Goal: Find contact information: Find contact information

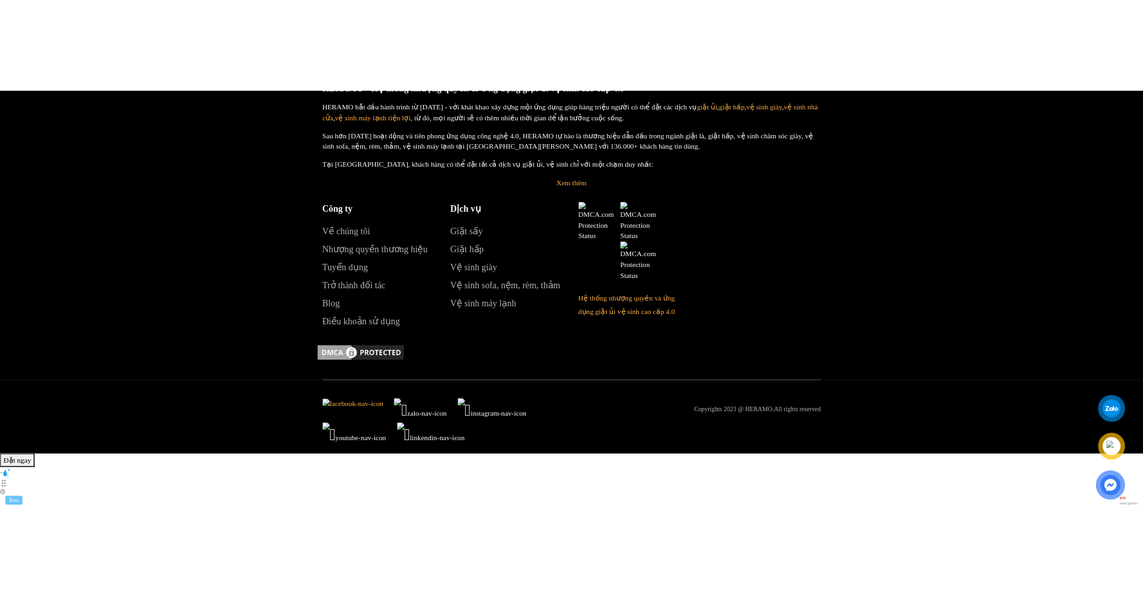
scroll to position [5967, 0]
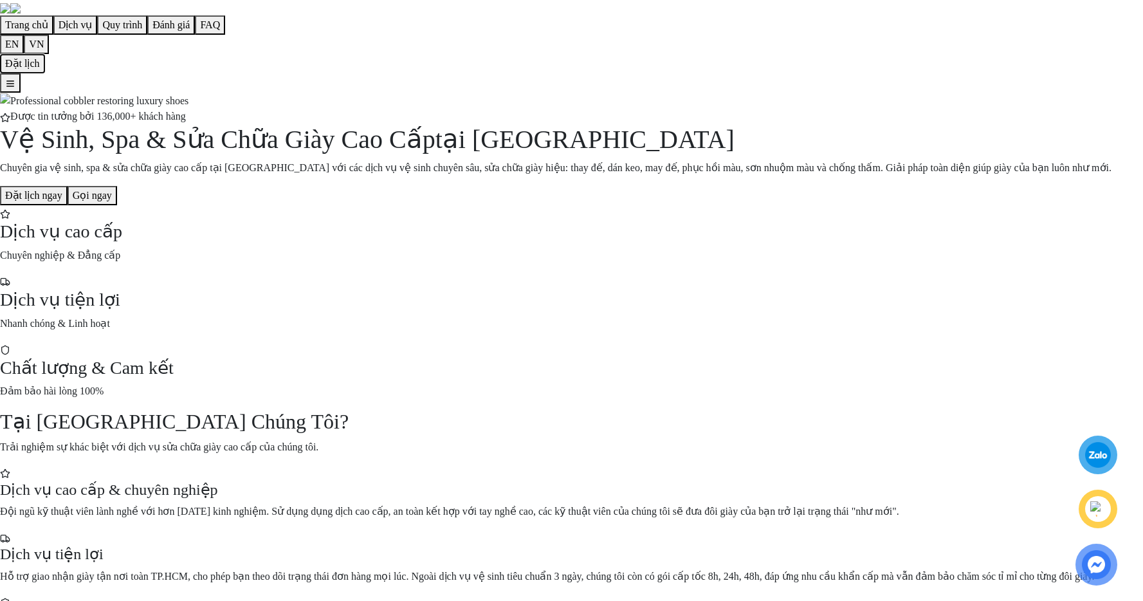
click at [45, 54] on button "Đặt lịch" at bounding box center [22, 63] width 45 height 19
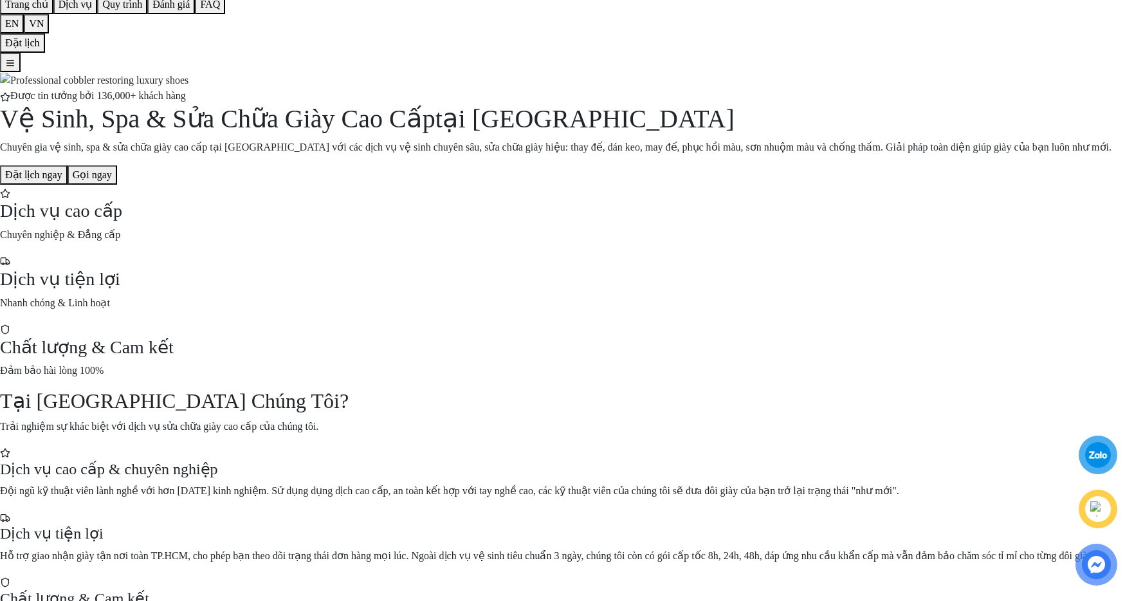
scroll to position [21, 0]
click at [68, 184] on button "Đặt lịch ngay" at bounding box center [34, 174] width 68 height 19
click at [117, 184] on button "Gọi ngay" at bounding box center [93, 174] width 50 height 19
click at [1097, 446] on div at bounding box center [1098, 455] width 24 height 24
click at [1098, 511] on img at bounding box center [1098, 509] width 15 height 14
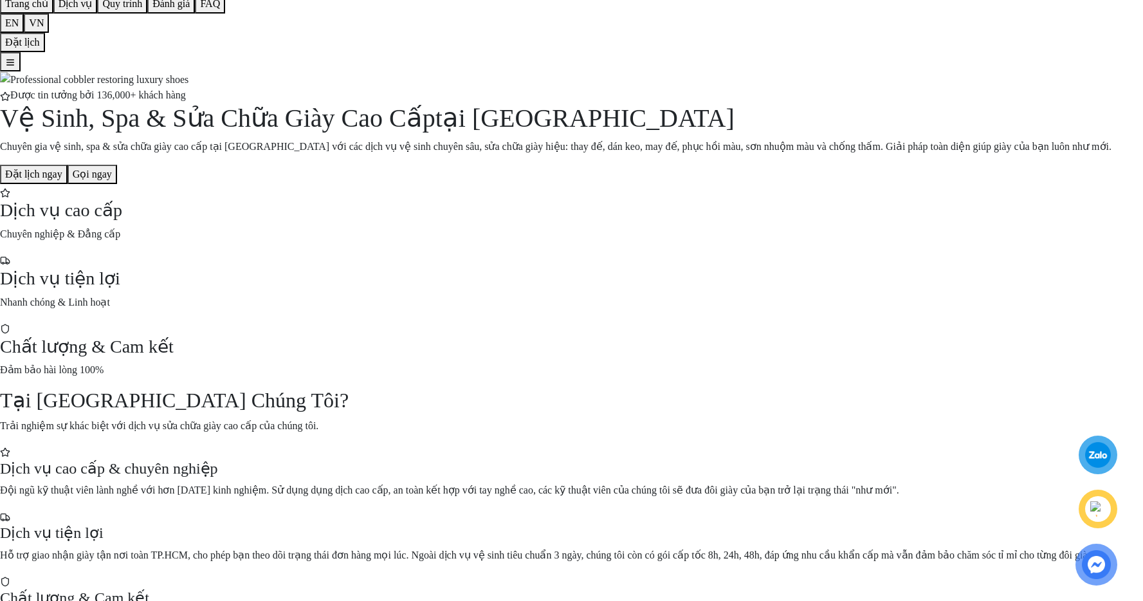
click at [1099, 564] on img at bounding box center [1096, 564] width 27 height 27
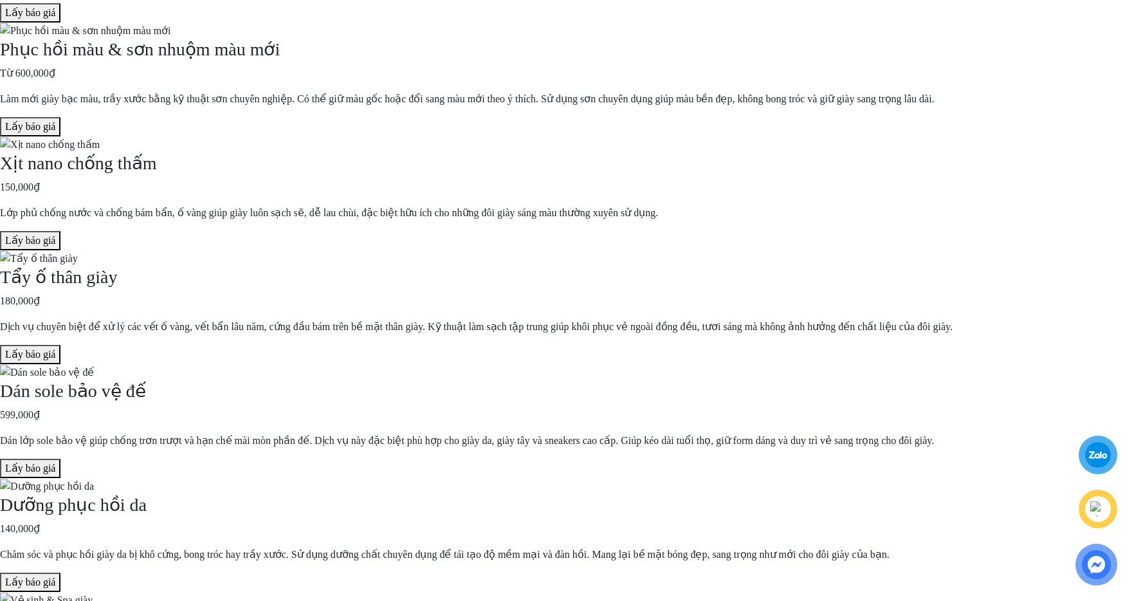
scroll to position [1072, 0]
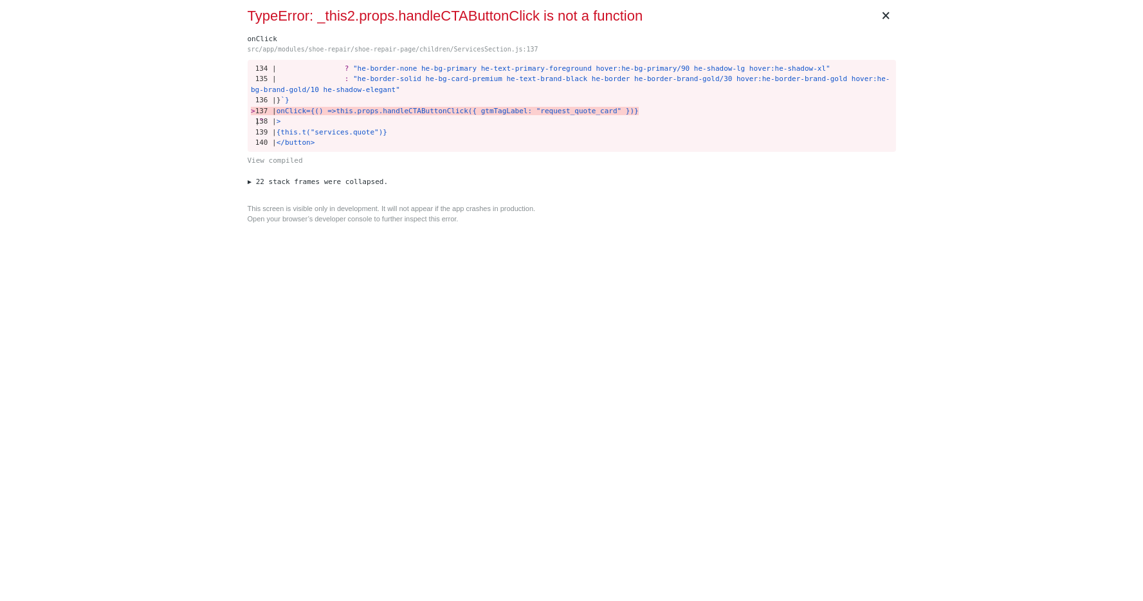
scroll to position [0, 0]
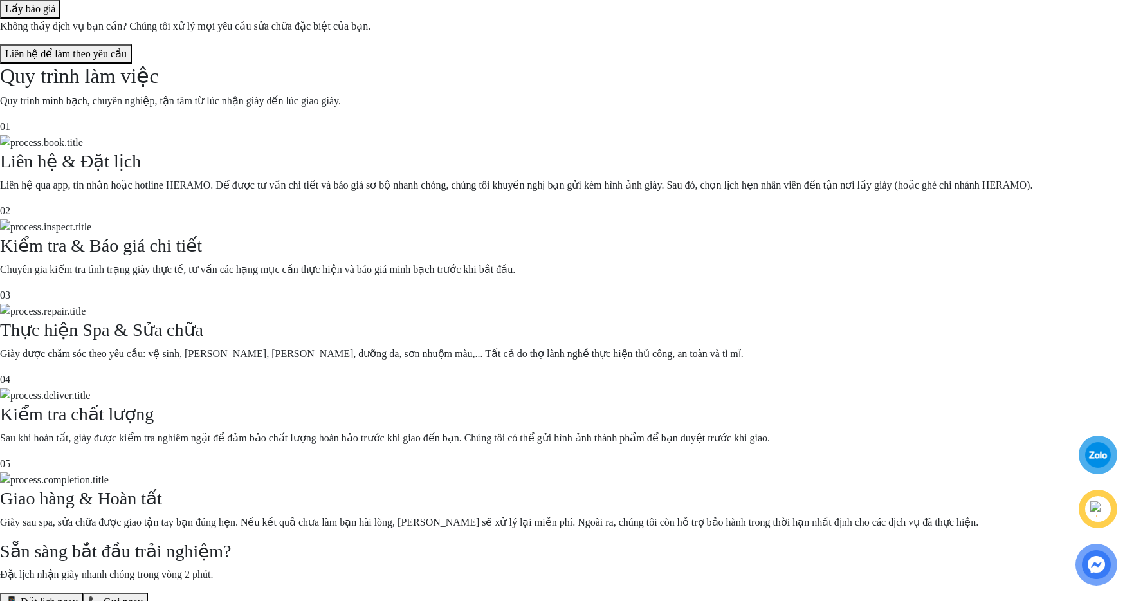
scroll to position [1747, 0]
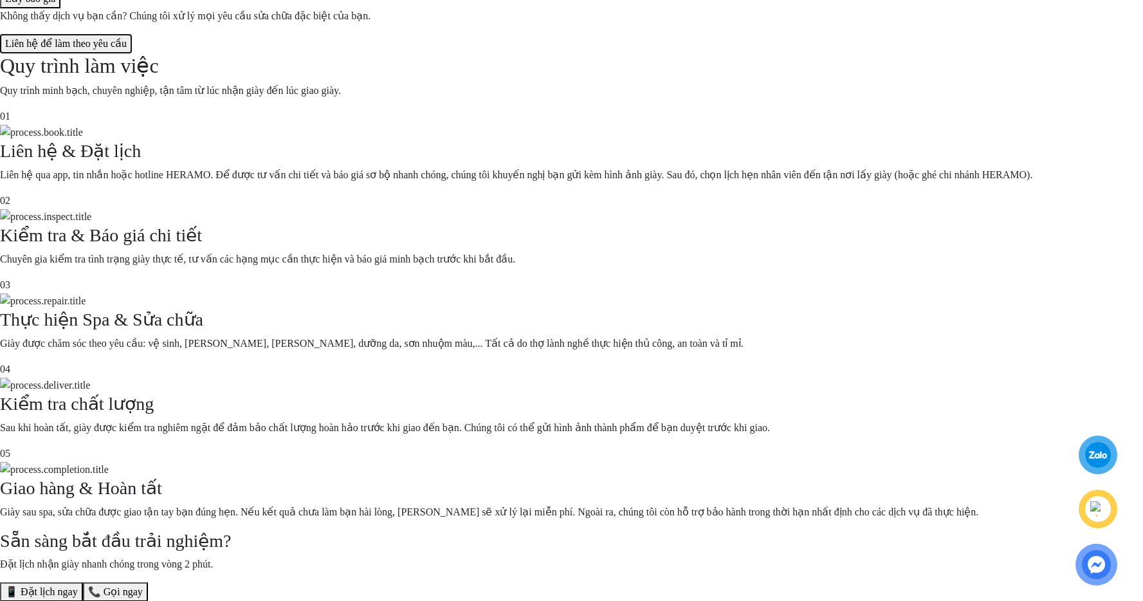
click at [132, 53] on button "Liên hệ để làm theo yêu cầu" at bounding box center [66, 43] width 132 height 19
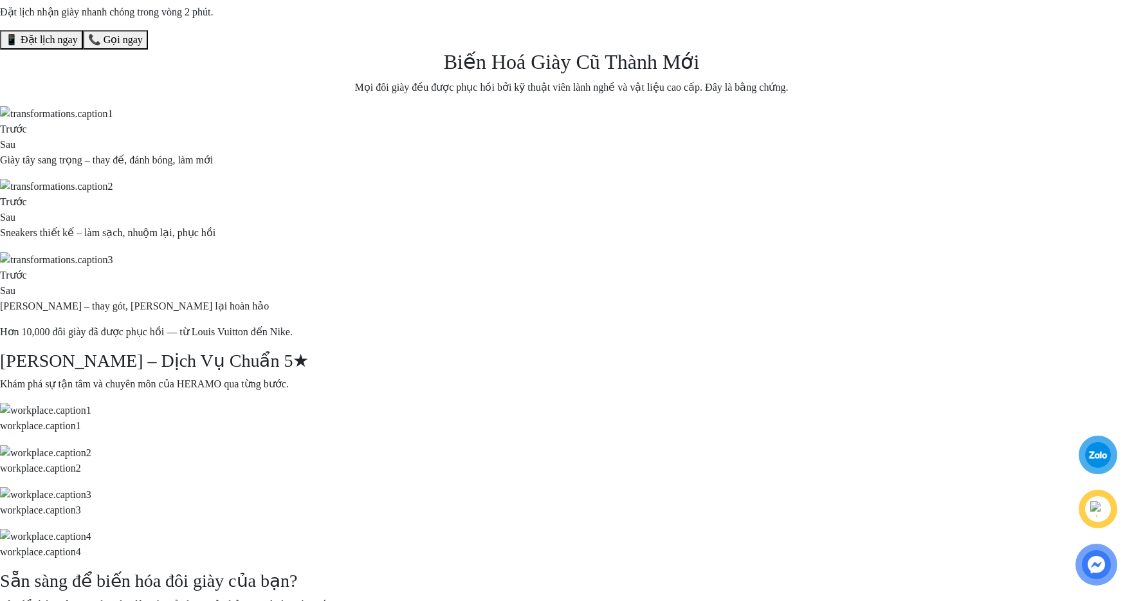
scroll to position [2299, 0]
click at [83, 49] on button "📱 Đặt lịch ngay" at bounding box center [41, 39] width 83 height 19
click at [148, 49] on button "📞 Gọi ngay" at bounding box center [115, 39] width 65 height 19
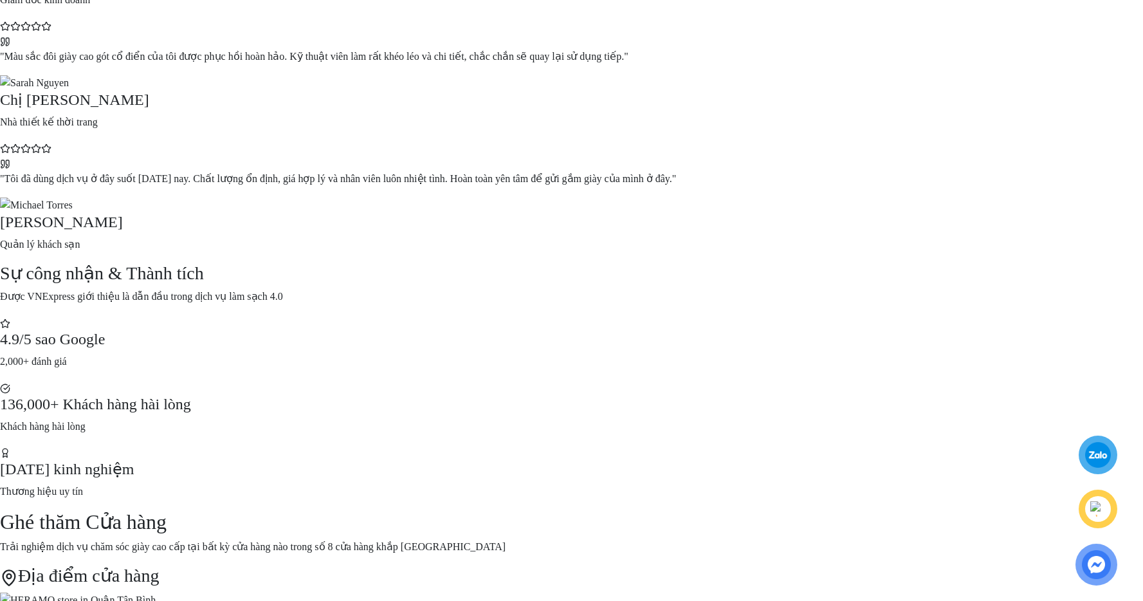
scroll to position [3122, 0]
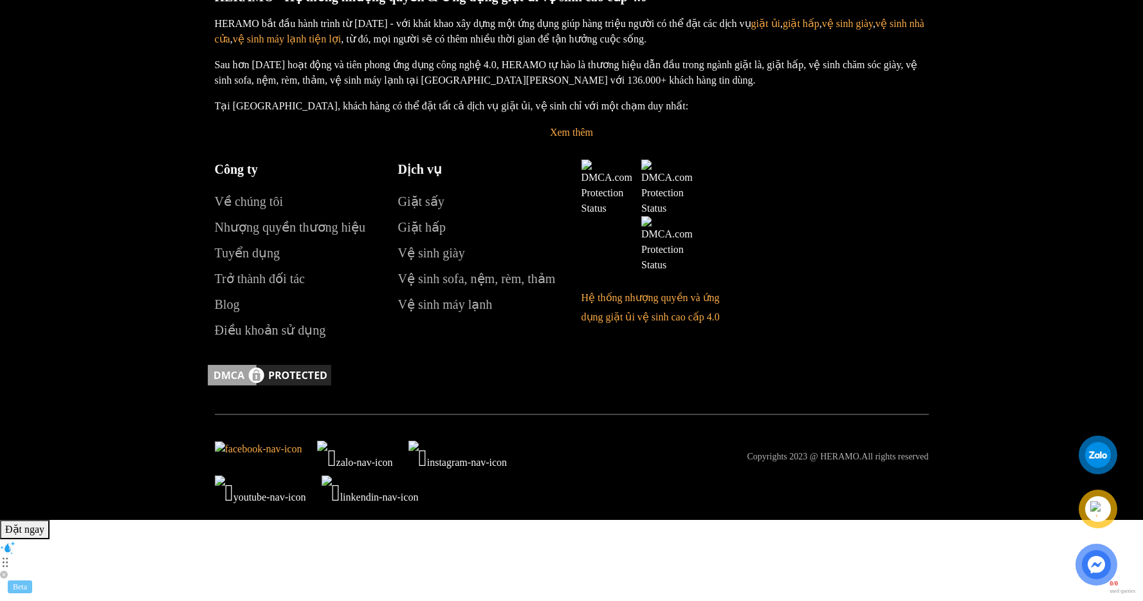
scroll to position [5737, 0]
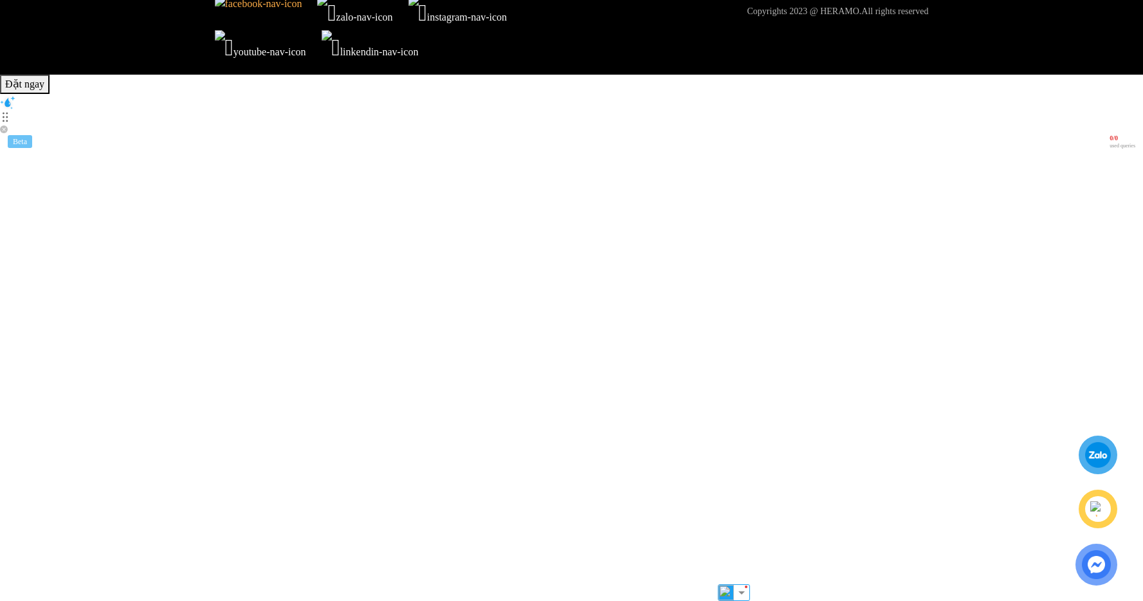
copy h2 "của"
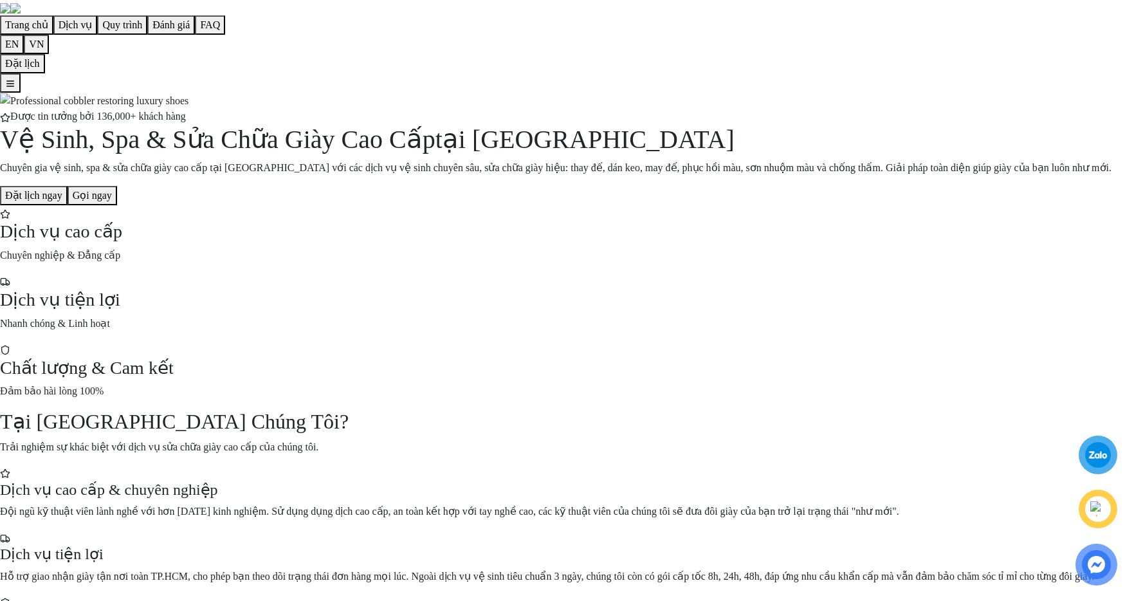
scroll to position [5745, 0]
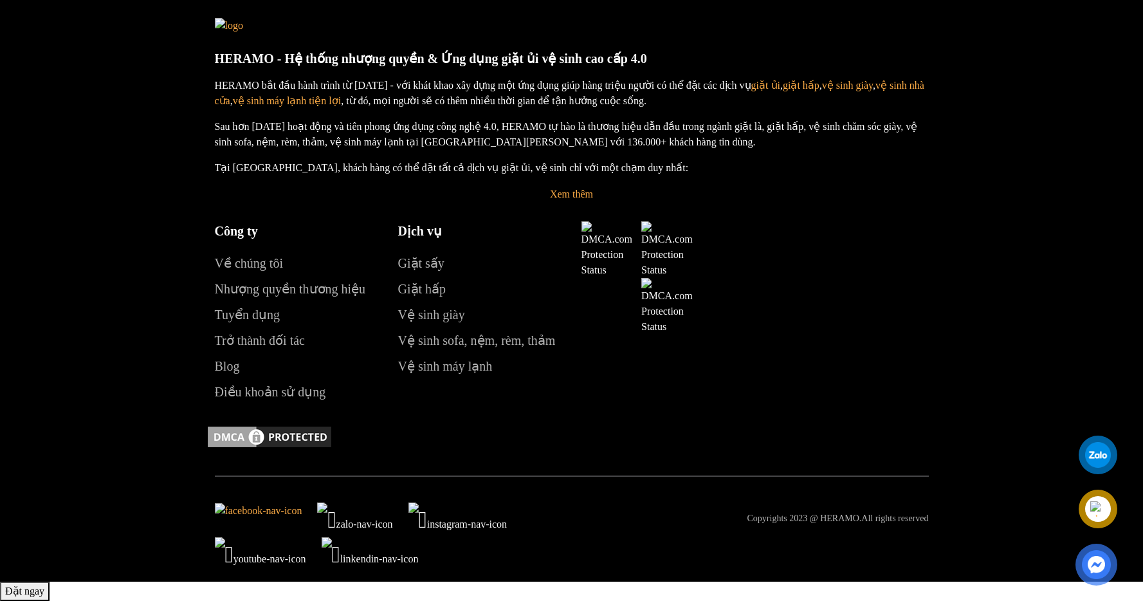
scroll to position [5745, 0]
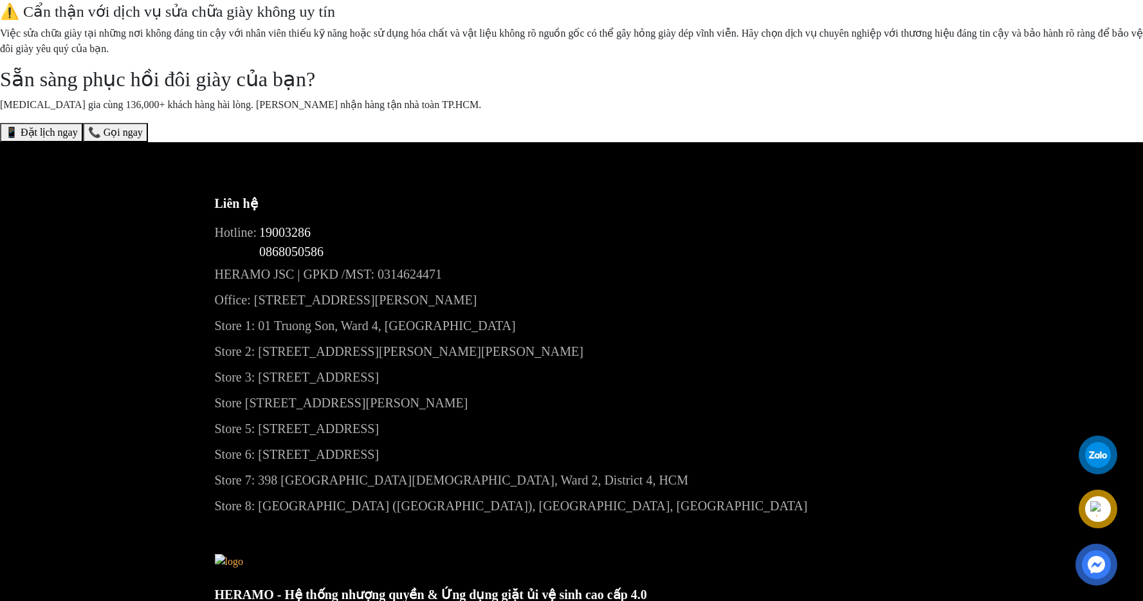
scroll to position [4390, 0]
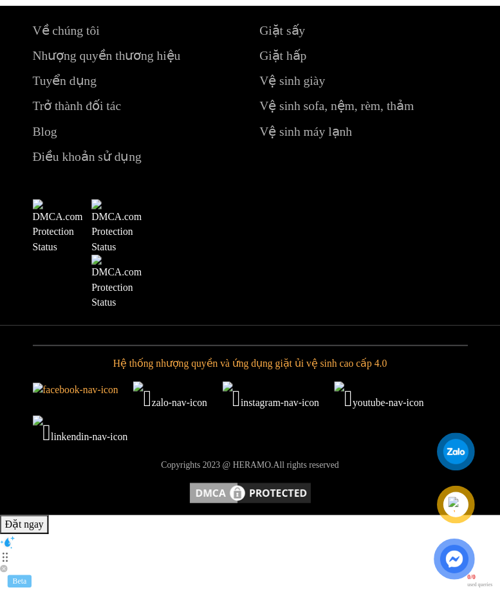
scroll to position [7514, 0]
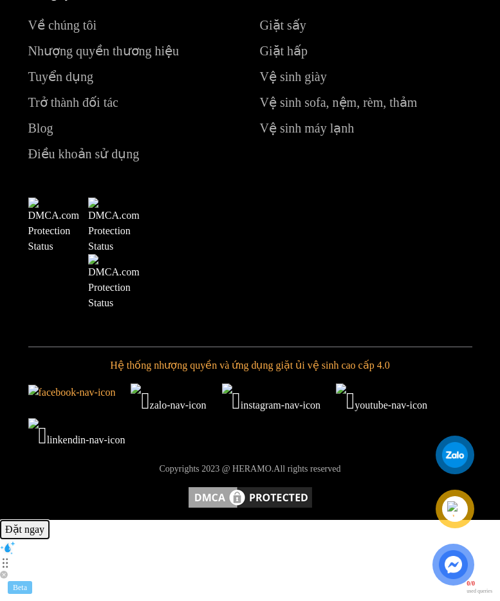
click at [50, 539] on button "Đặt ngay" at bounding box center [25, 529] width 50 height 19
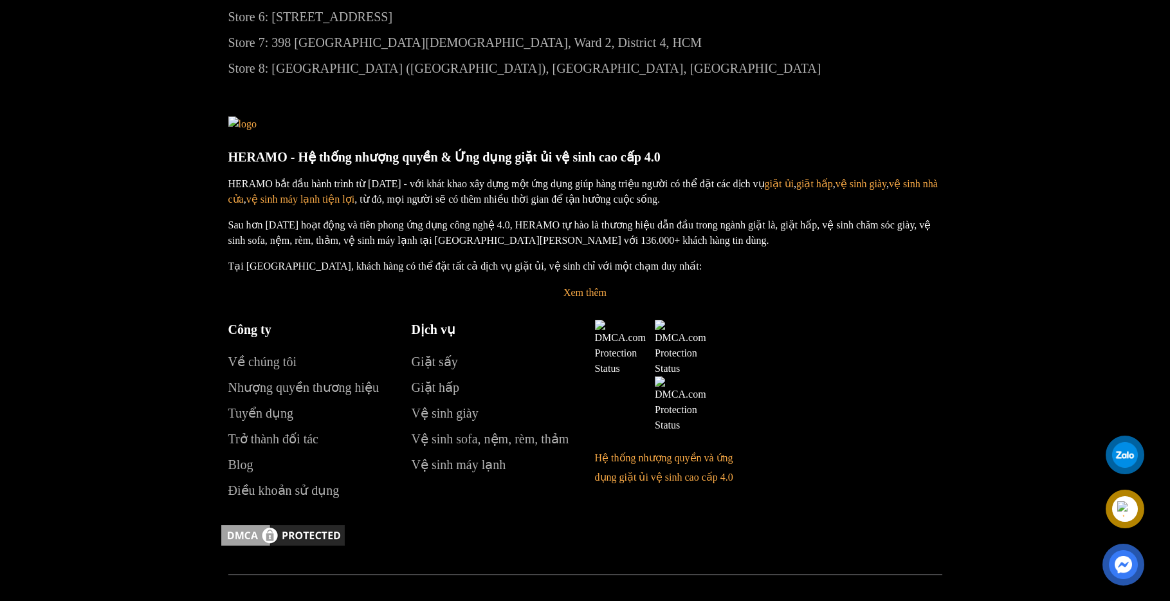
scroll to position [4749, 0]
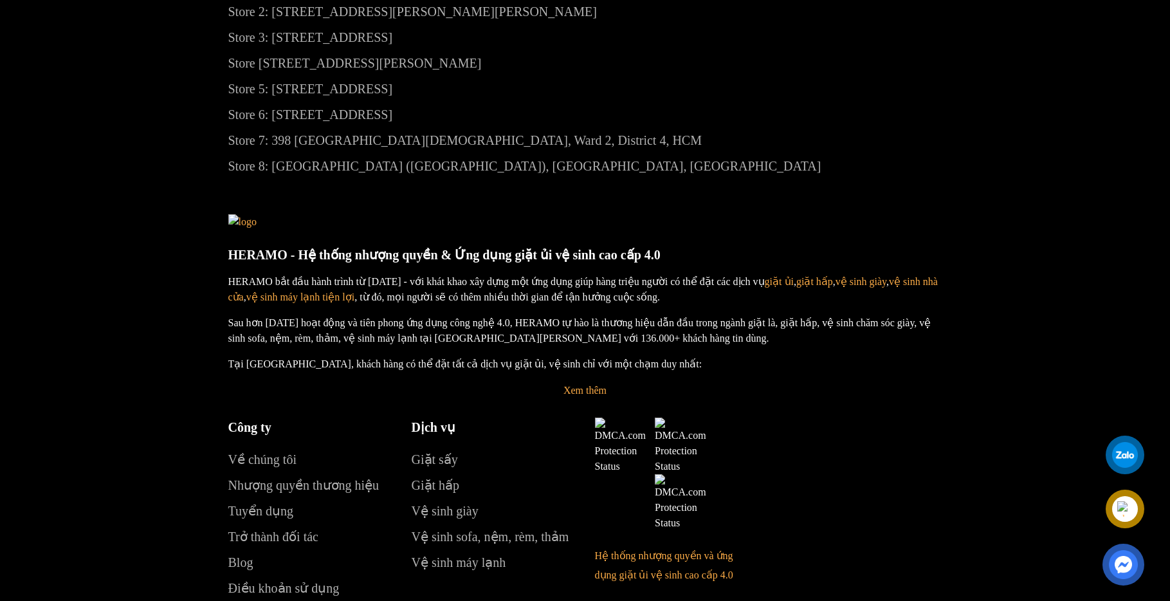
click at [1131, 451] on div at bounding box center [1125, 455] width 32 height 32
click at [1128, 513] on img at bounding box center [1125, 509] width 17 height 17
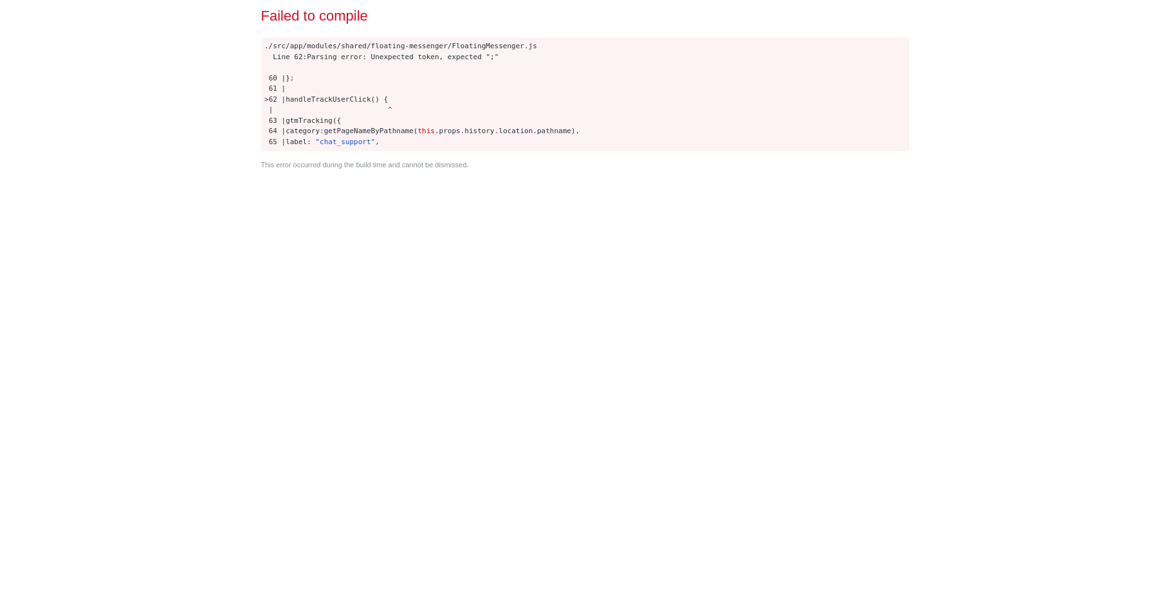
scroll to position [0, 0]
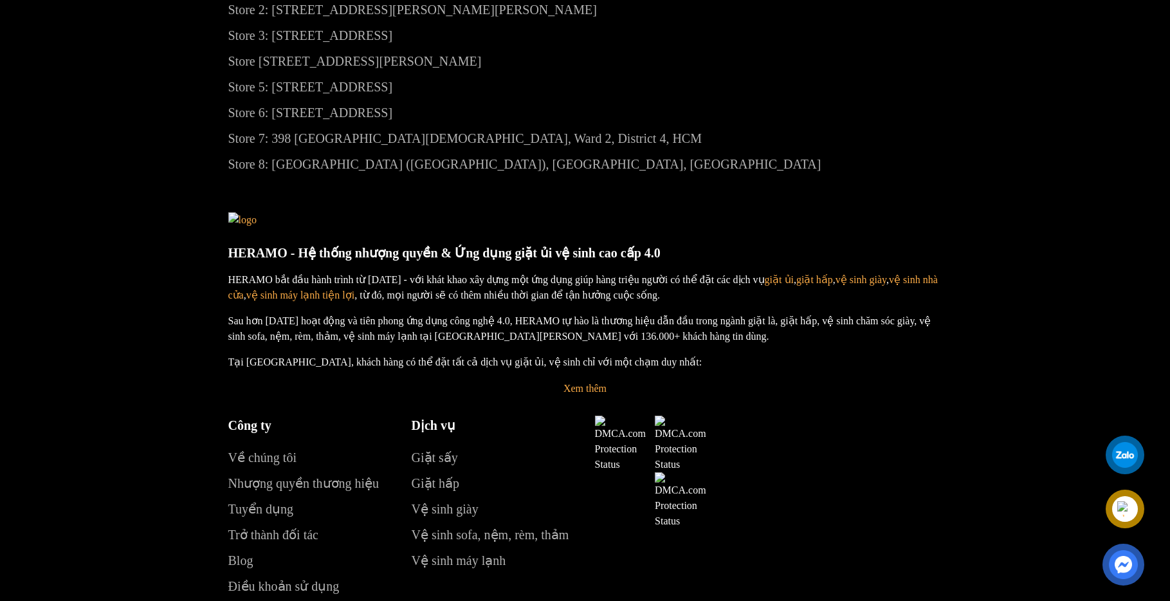
scroll to position [4752, 0]
click at [1130, 450] on div at bounding box center [1125, 455] width 30 height 30
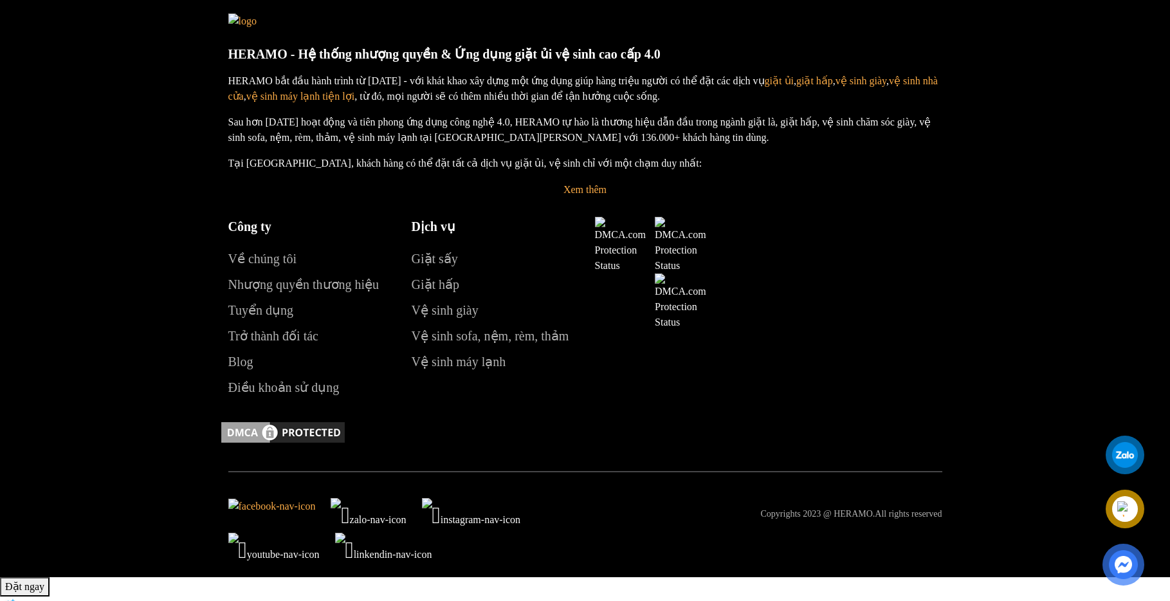
click at [1130, 508] on img at bounding box center [1125, 509] width 19 height 19
click at [1118, 572] on img at bounding box center [1124, 564] width 32 height 31
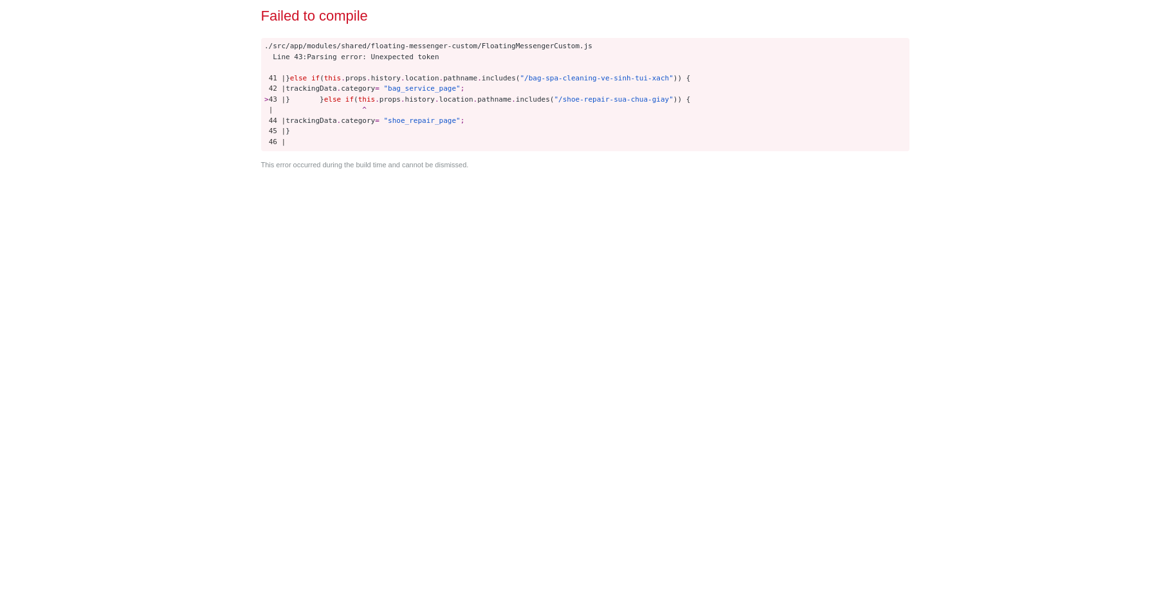
scroll to position [0, 0]
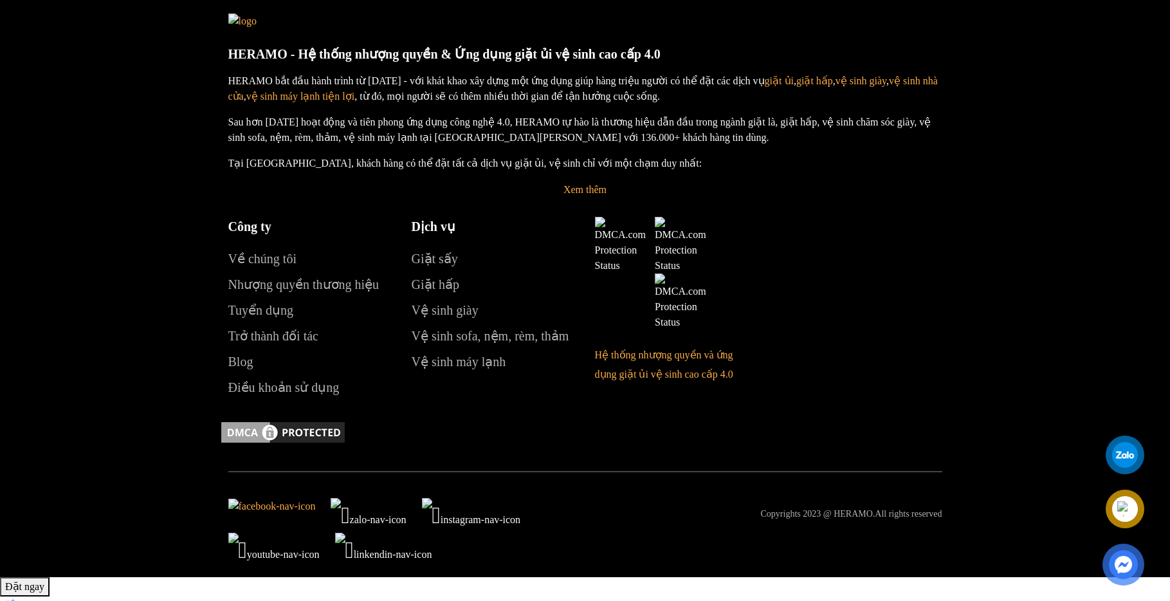
click at [1128, 553] on img at bounding box center [1123, 564] width 26 height 26
click at [1118, 443] on div at bounding box center [1125, 454] width 35 height 35
click at [1134, 506] on div at bounding box center [1126, 508] width 24 height 23
click at [1121, 576] on img at bounding box center [1123, 564] width 26 height 26
click at [1132, 510] on div at bounding box center [1126, 508] width 24 height 23
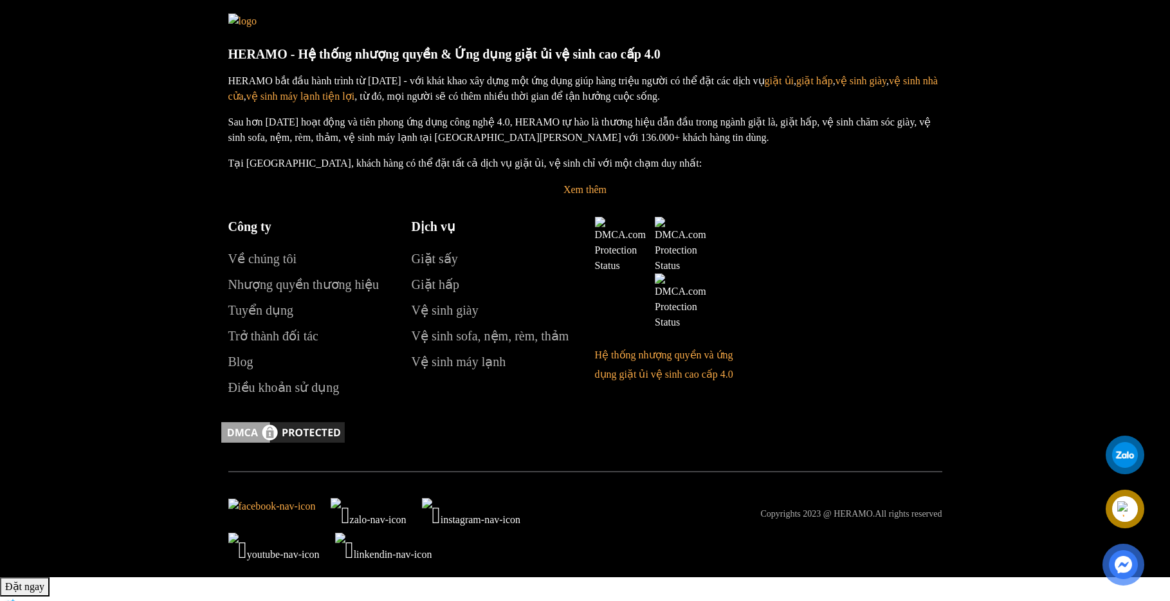
click at [1129, 499] on div at bounding box center [1126, 508] width 24 height 23
click at [1116, 556] on img at bounding box center [1123, 564] width 26 height 26
click at [1132, 468] on div at bounding box center [1125, 454] width 35 height 35
click at [1118, 502] on img at bounding box center [1125, 509] width 14 height 14
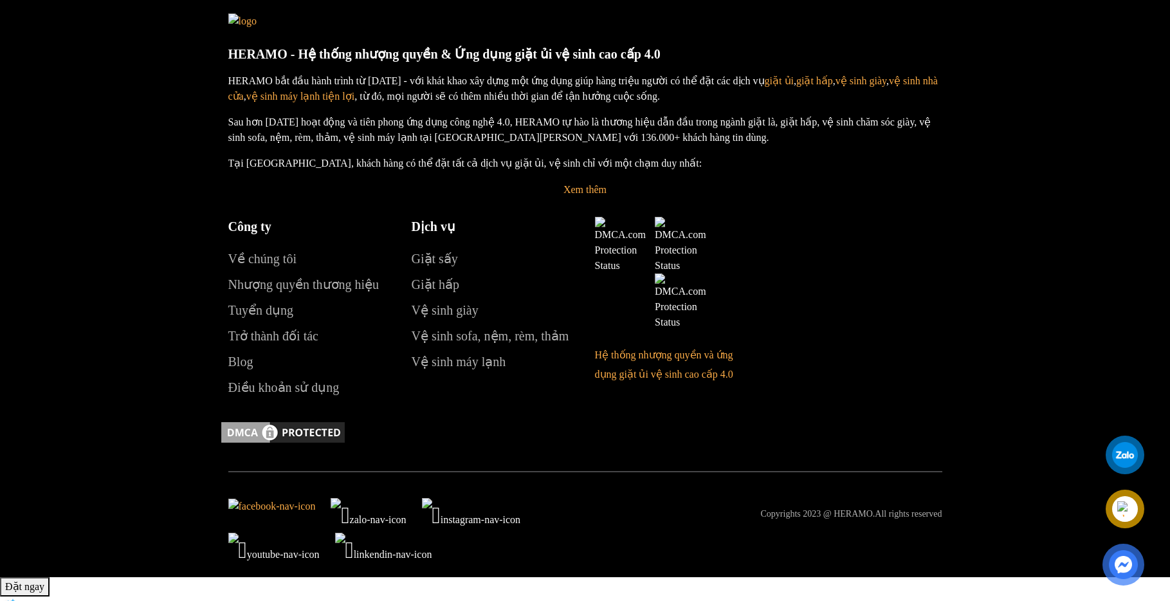
click at [1127, 511] on img at bounding box center [1125, 509] width 14 height 14
